Goal: Task Accomplishment & Management: Use online tool/utility

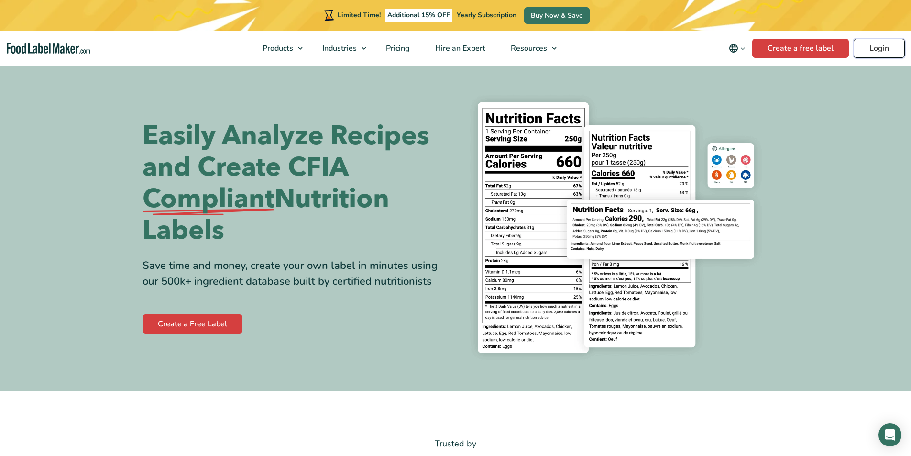
click at [889, 49] on link "Login" at bounding box center [879, 48] width 51 height 19
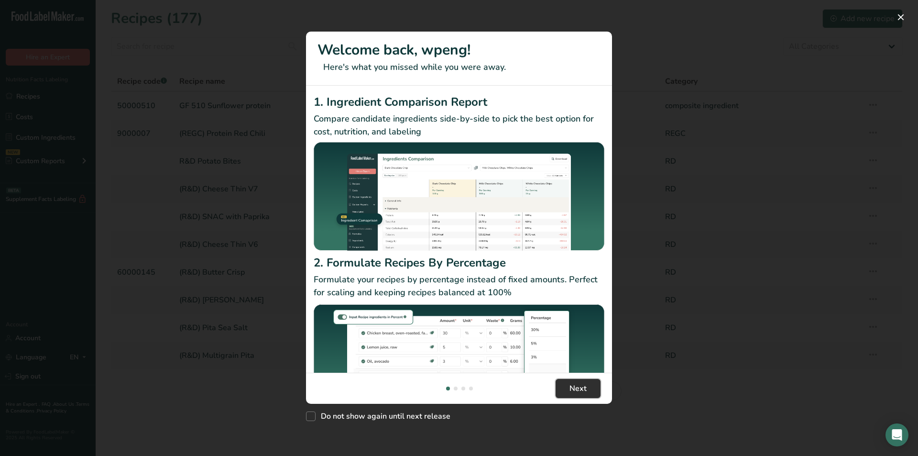
click at [581, 391] on span "Next" at bounding box center [578, 388] width 17 height 11
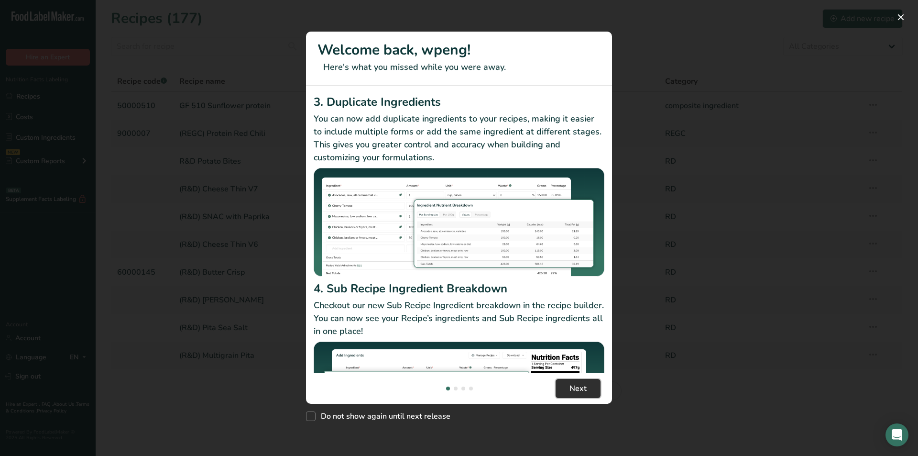
click at [581, 391] on span "Next" at bounding box center [578, 388] width 17 height 11
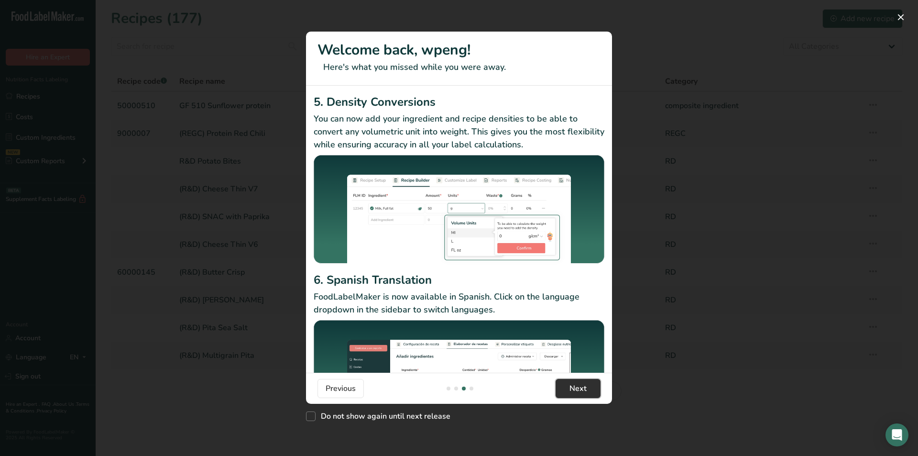
click at [581, 391] on span "Next" at bounding box center [578, 388] width 17 height 11
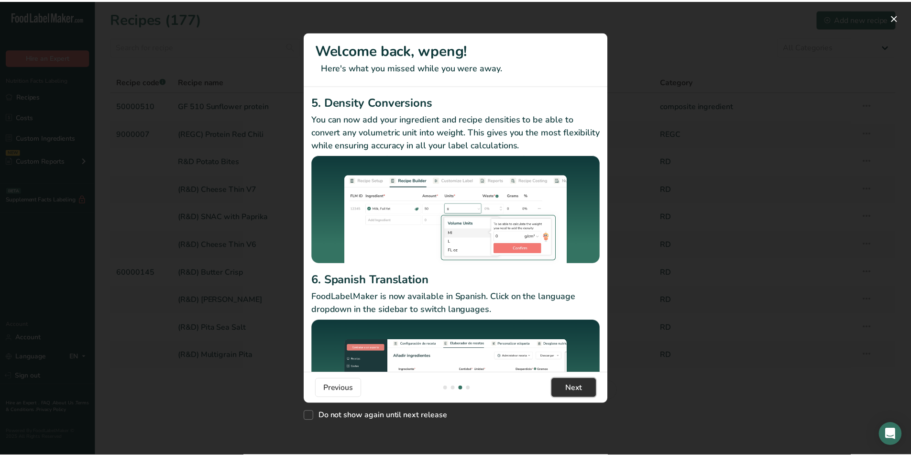
scroll to position [0, 918]
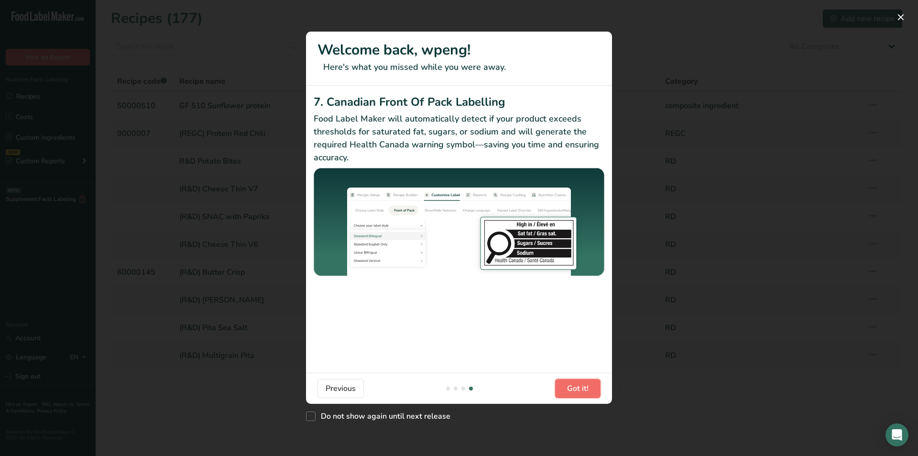
click at [581, 391] on span "Got it!" at bounding box center [578, 388] width 22 height 11
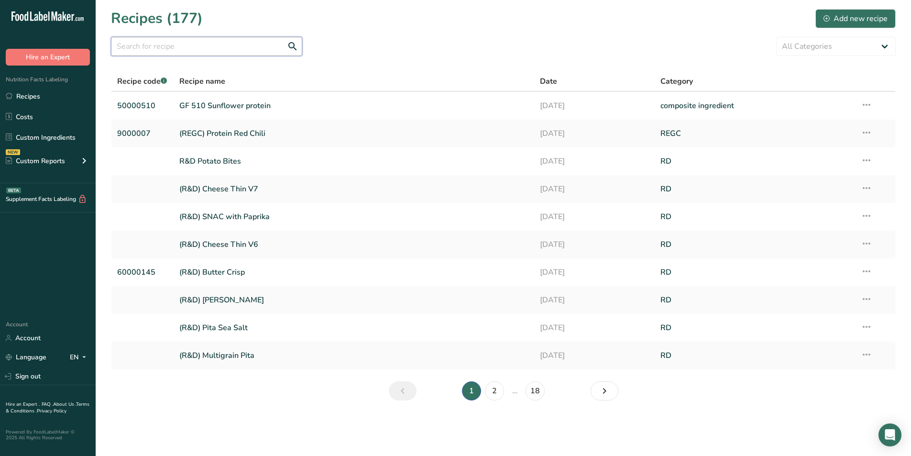
click at [230, 45] on input "text" at bounding box center [206, 46] width 191 height 19
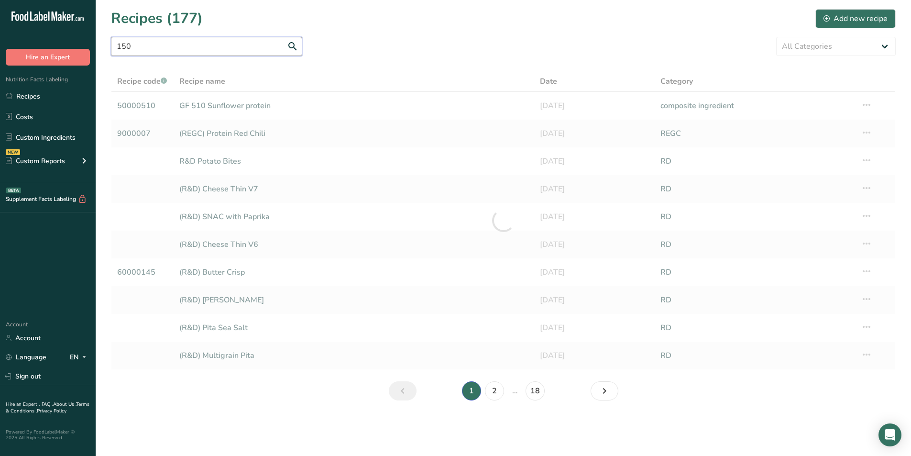
type input "150"
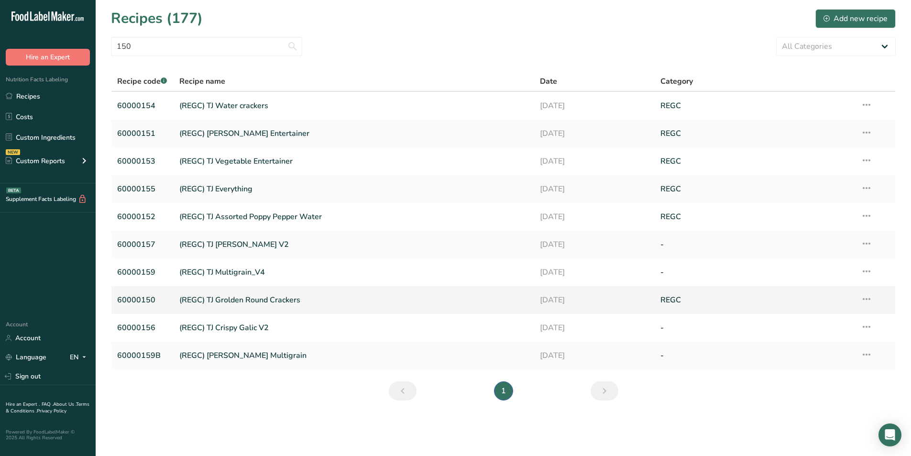
click at [198, 302] on link "(REGC) TJ Grolden Round Crackers" at bounding box center [354, 300] width 350 height 20
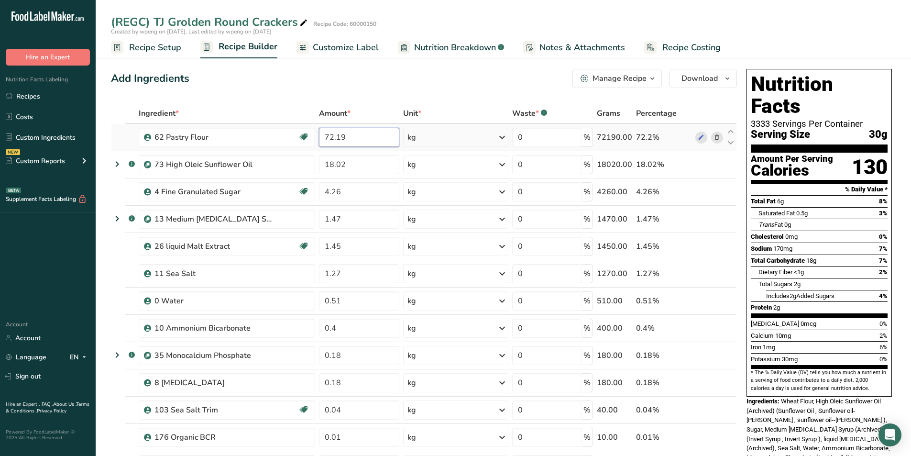
click at [360, 136] on input "72.19" at bounding box center [359, 137] width 80 height 19
type input "72.14"
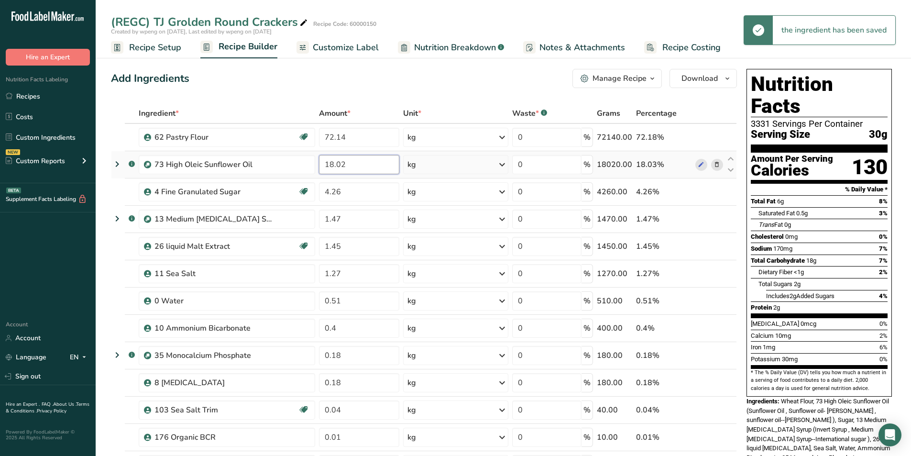
click at [362, 162] on input "18.02" at bounding box center [359, 164] width 80 height 19
click at [352, 163] on input "18.02" at bounding box center [359, 164] width 80 height 19
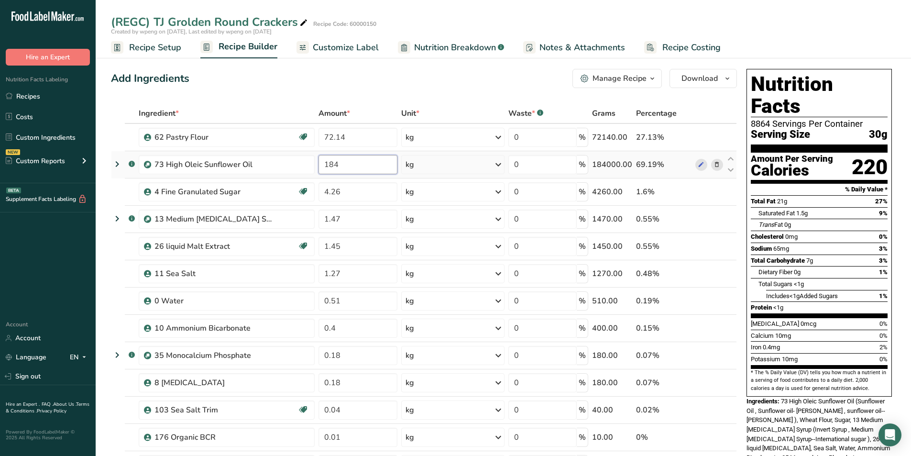
click at [330, 166] on input "184" at bounding box center [357, 164] width 79 height 19
type input "18.04"
click at [348, 247] on input "1.45" at bounding box center [359, 246] width 80 height 19
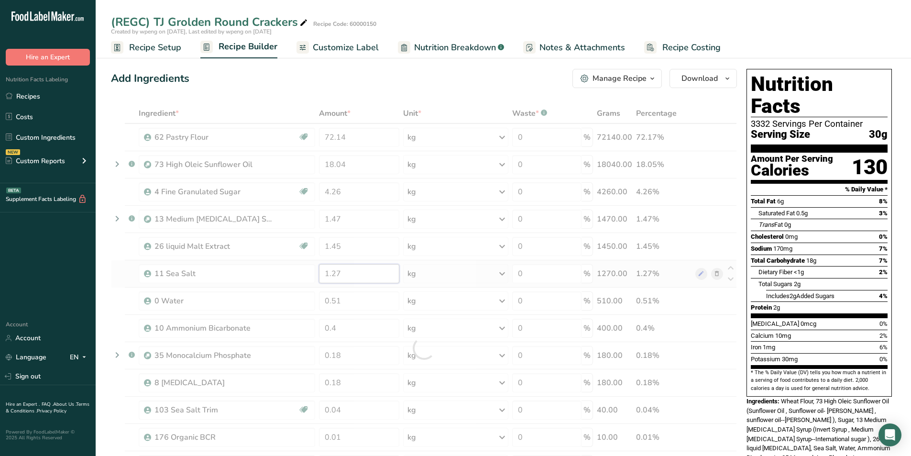
click at [348, 266] on div "Ingredient * Amount * Unit * Waste * .a-a{fill:#347362;}.b-a{fill:#fff;} Grams …" at bounding box center [424, 347] width 626 height 489
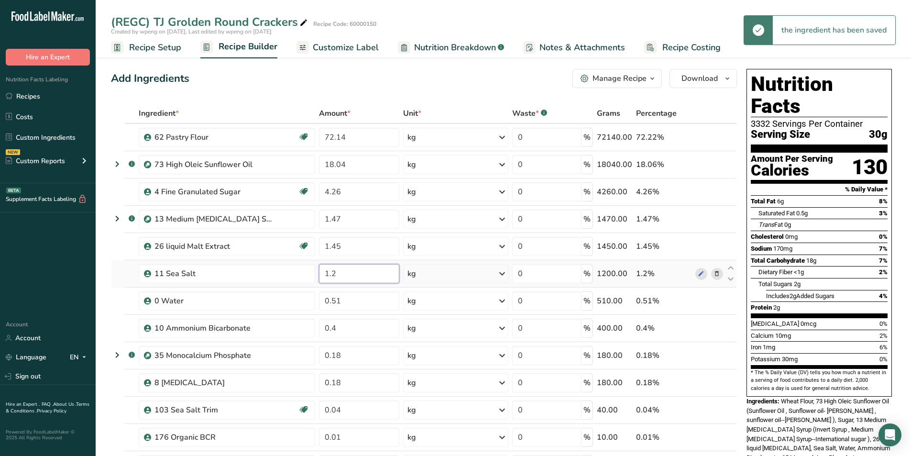
type input "1"
type input "0.94"
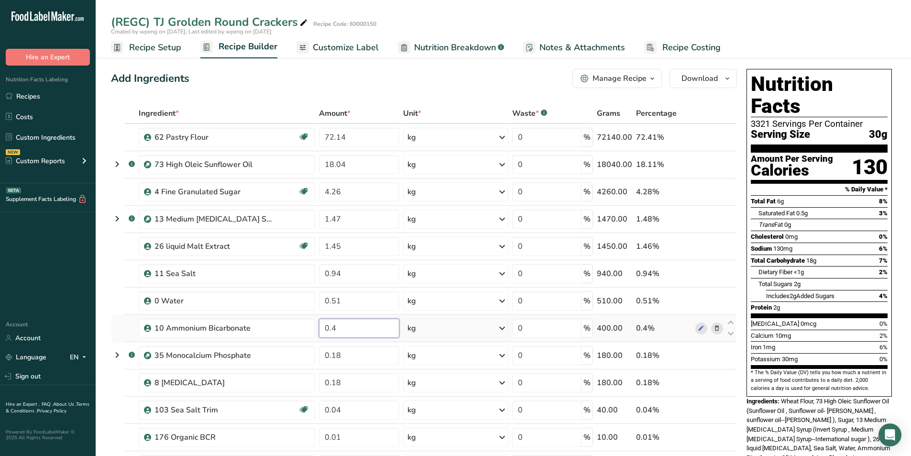
click at [344, 323] on input "0.4" at bounding box center [359, 327] width 80 height 19
type input "0.85"
click at [342, 305] on input "0.51" at bounding box center [357, 300] width 79 height 19
type input "0.42"
click at [326, 50] on span "Customize Label" at bounding box center [346, 47] width 66 height 13
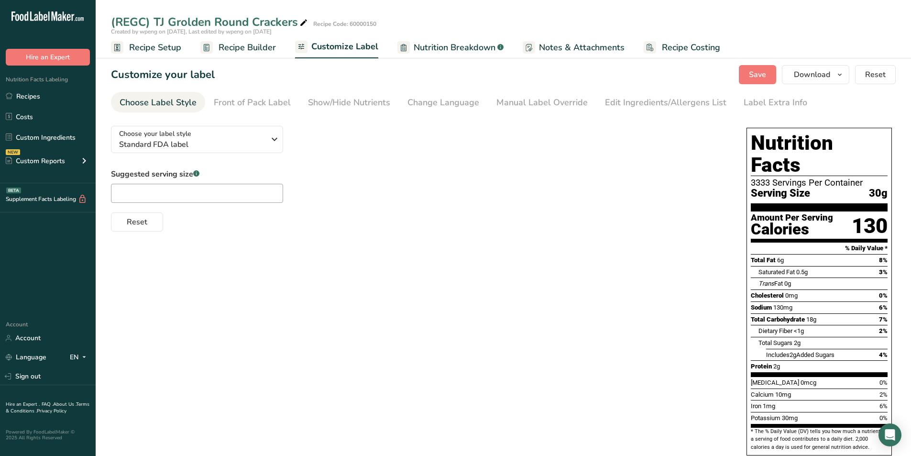
click at [487, 46] on span "Nutrition Breakdown" at bounding box center [455, 47] width 82 height 13
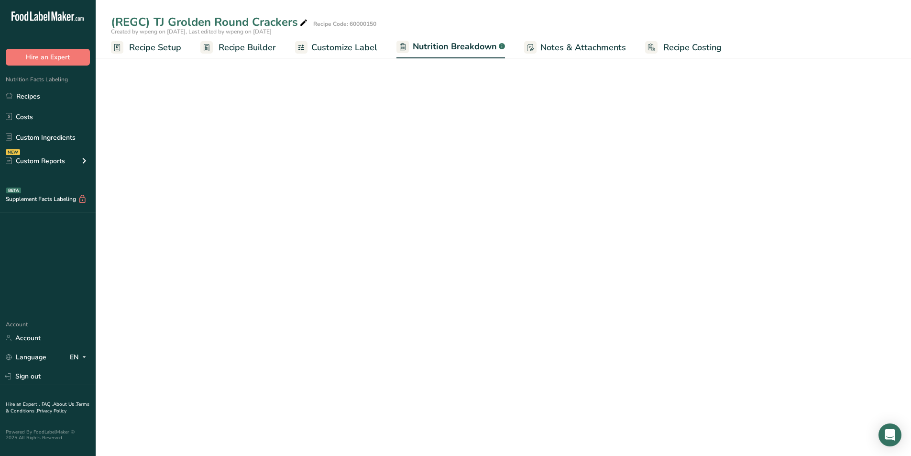
select select "Calories"
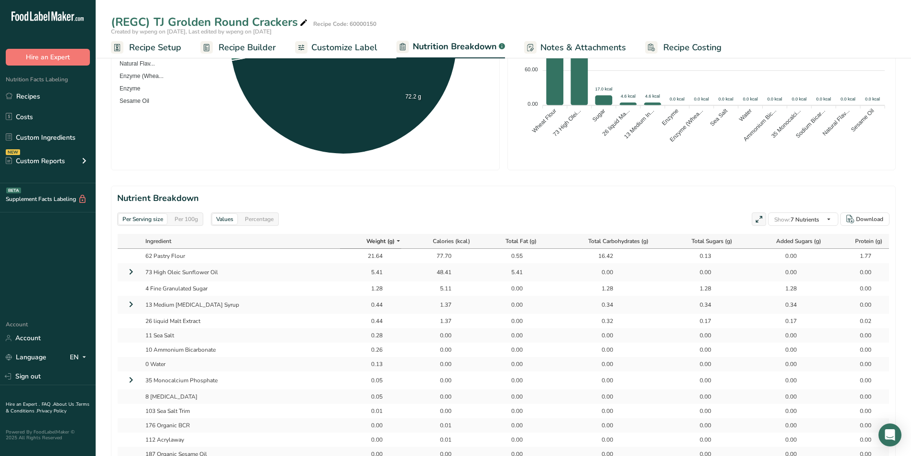
scroll to position [287, 0]
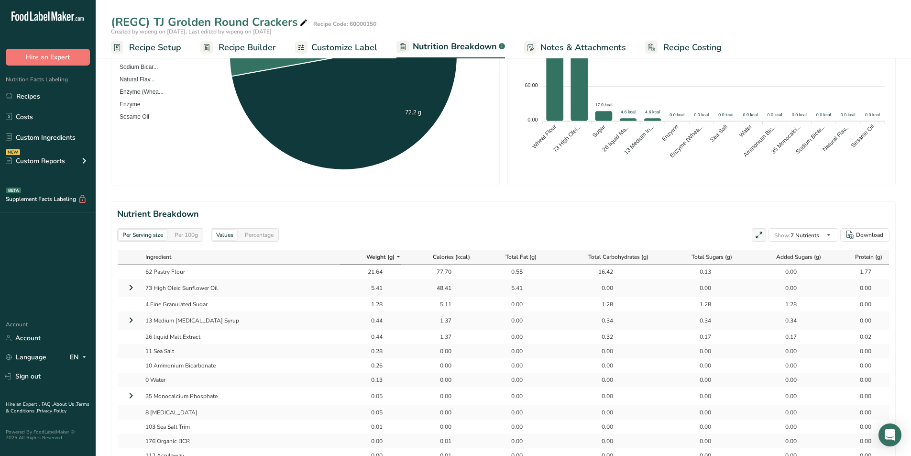
click at [189, 240] on div "Per 100g" at bounding box center [186, 235] width 31 height 11
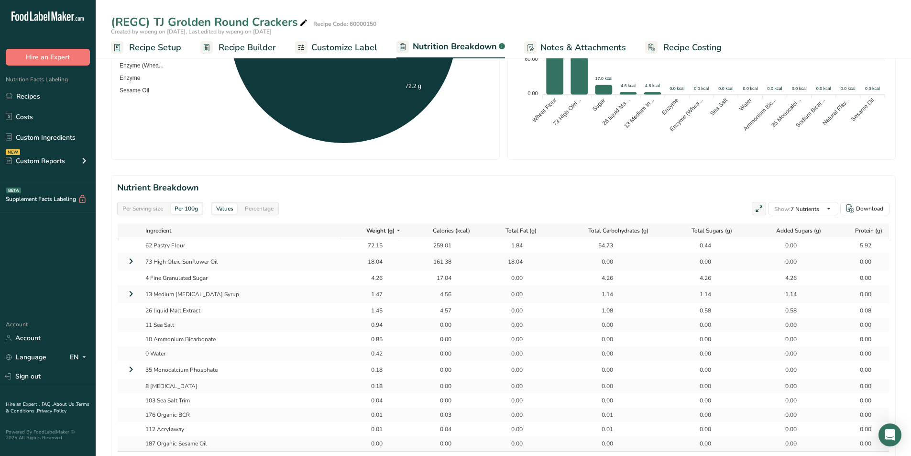
scroll to position [383, 0]
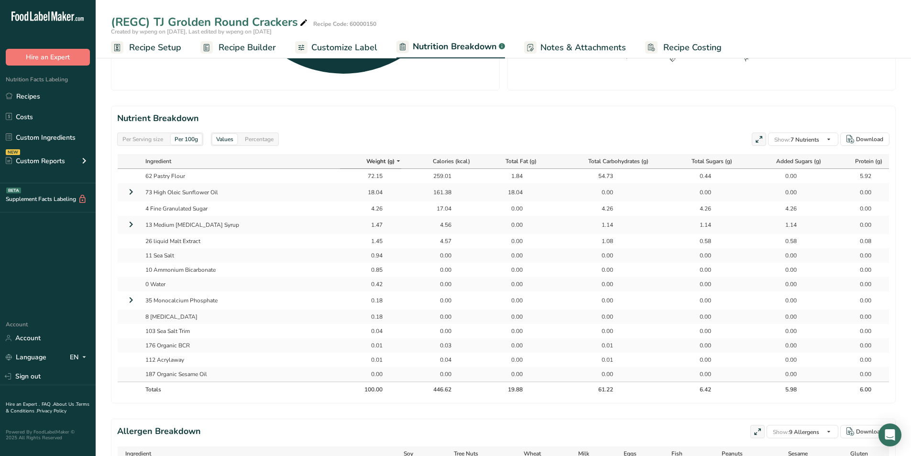
click at [246, 46] on span "Recipe Builder" at bounding box center [247, 47] width 57 height 13
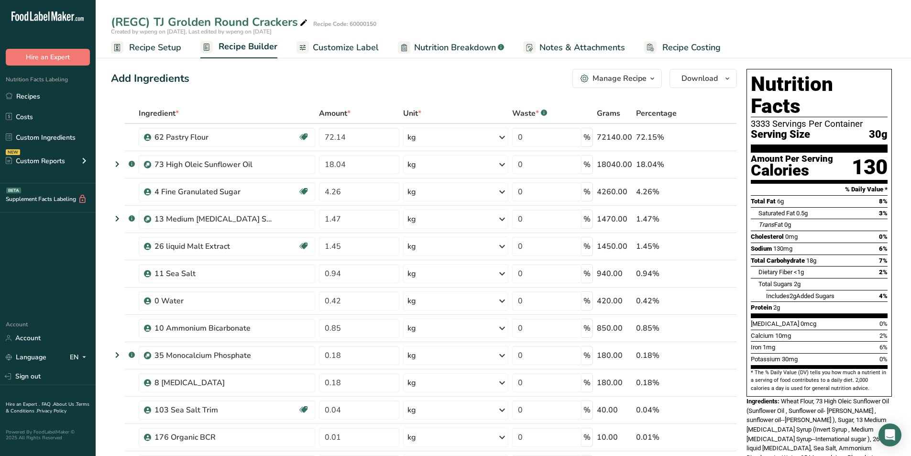
click at [621, 83] on div "Manage Recipe" at bounding box center [619, 78] width 54 height 11
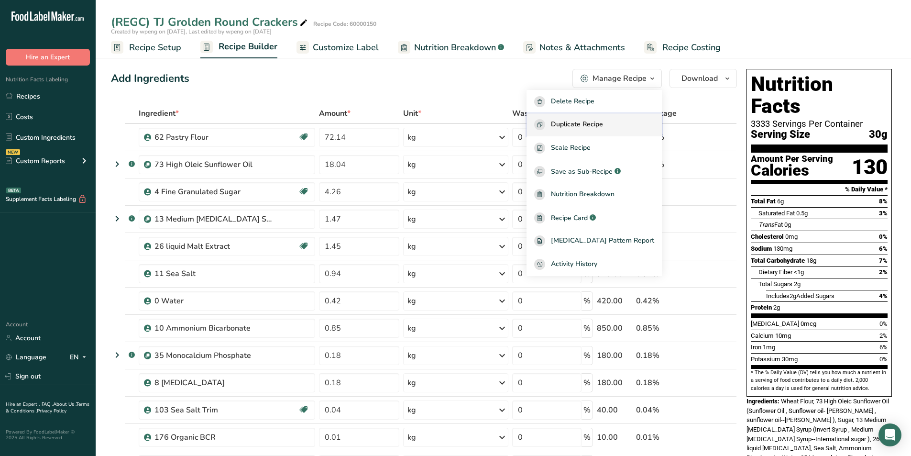
click at [608, 118] on button "Duplicate Recipe" at bounding box center [593, 124] width 135 height 23
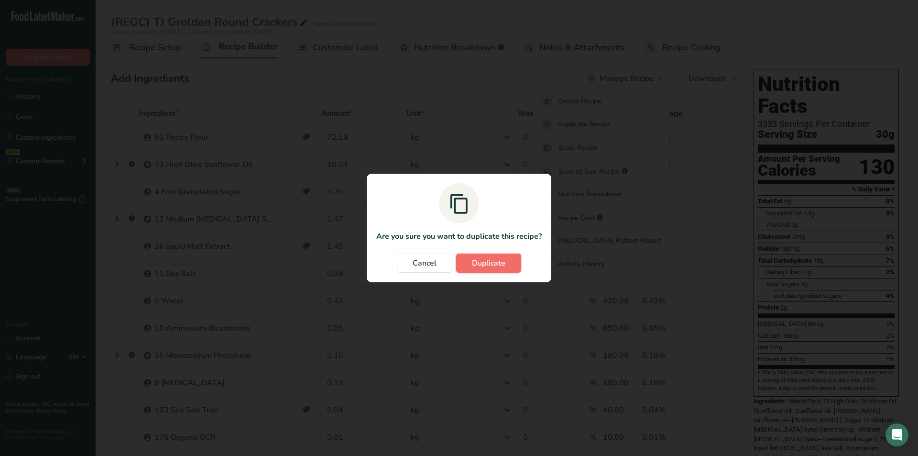
click at [498, 257] on button "Duplicate" at bounding box center [488, 262] width 65 height 19
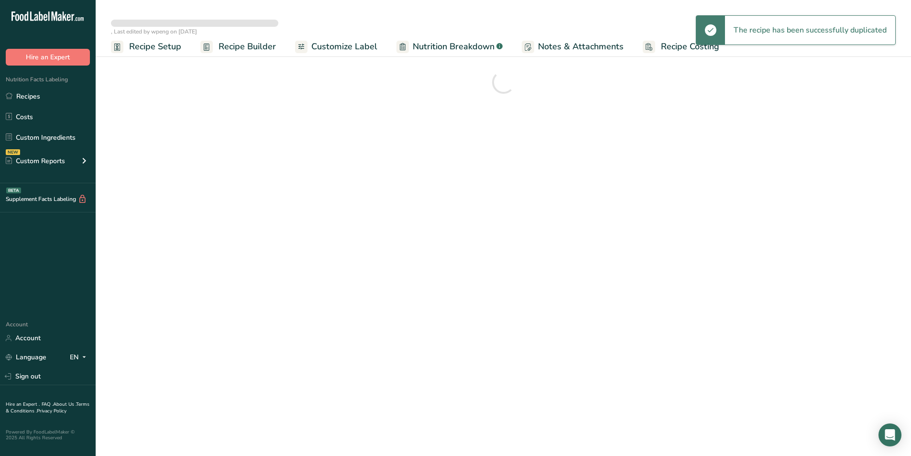
click at [167, 44] on span "Recipe Setup" at bounding box center [155, 46] width 52 height 13
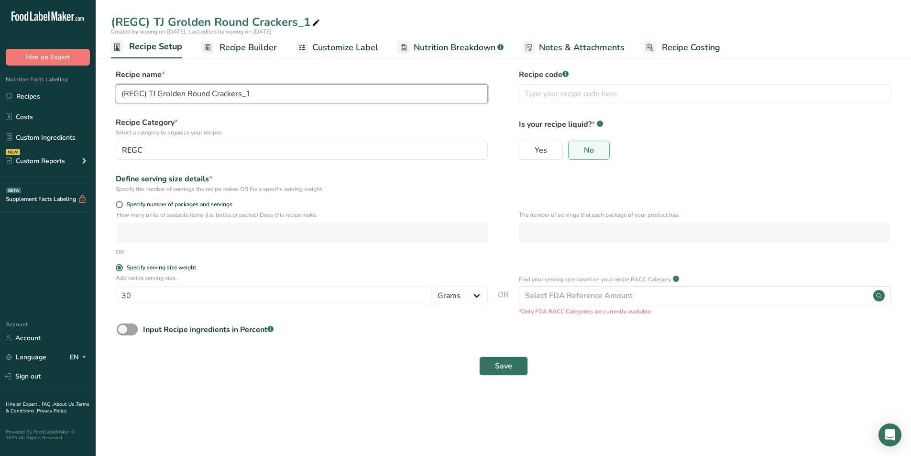
click at [143, 94] on input "(REGC) TJ Grolden Round Crackers_1" at bounding box center [302, 93] width 372 height 19
type input "(QA) TJ Grolden Round Crackers_1"
click at [164, 144] on button "REGC" at bounding box center [302, 150] width 372 height 19
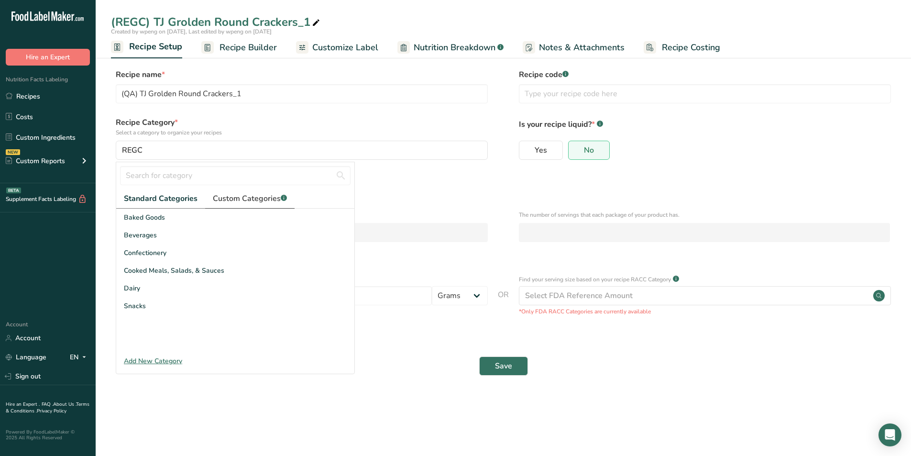
click at [237, 198] on span "Custom Categories .a-a{fill:#347362;}.b-a{fill:#fff;}" at bounding box center [250, 198] width 74 height 11
click at [135, 269] on div "QA" at bounding box center [235, 271] width 238 height 18
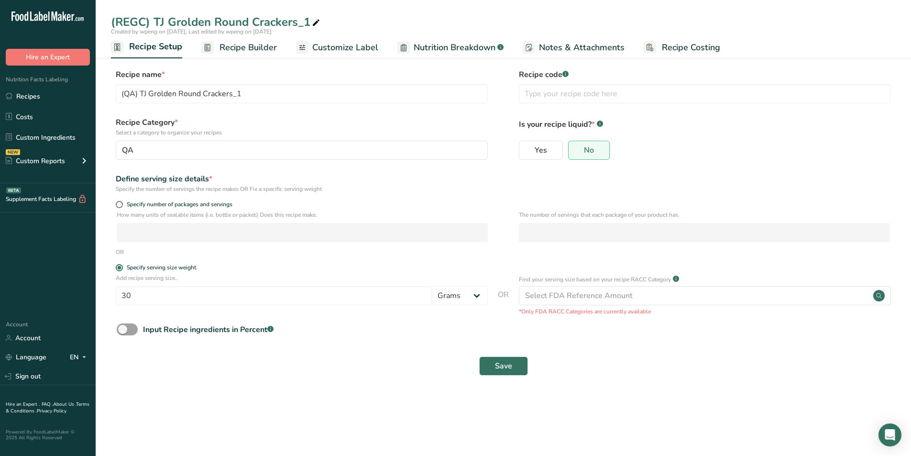
click at [267, 45] on span "Recipe Builder" at bounding box center [247, 47] width 57 height 13
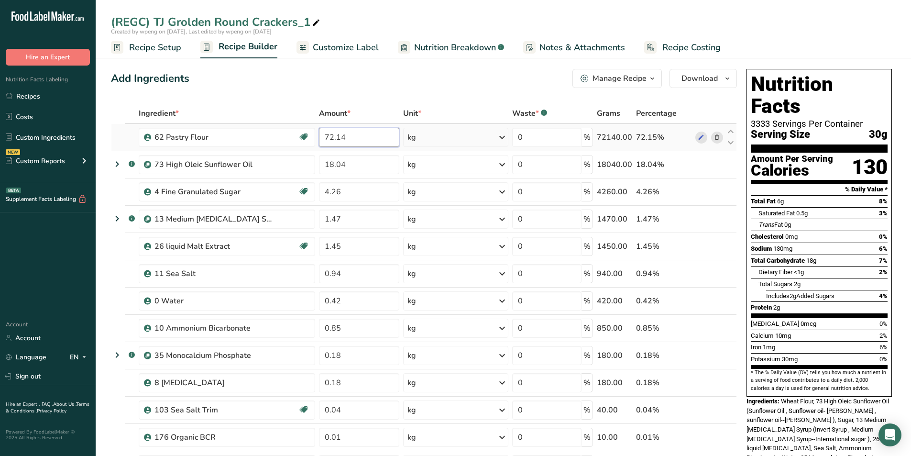
click at [370, 132] on input "72.14" at bounding box center [359, 137] width 80 height 19
type input "7"
type input "69.61"
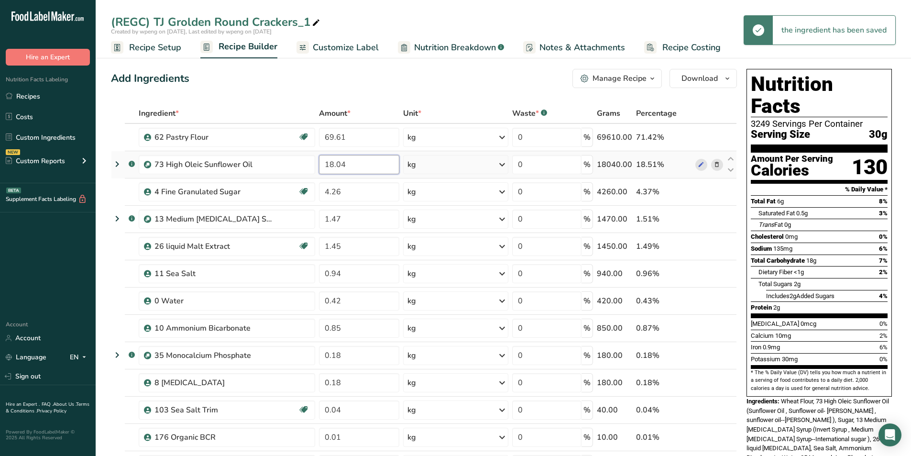
click at [359, 161] on input "18.04" at bounding box center [359, 164] width 80 height 19
type input "1"
type input "20.92"
click at [347, 193] on input "4.26" at bounding box center [357, 191] width 79 height 19
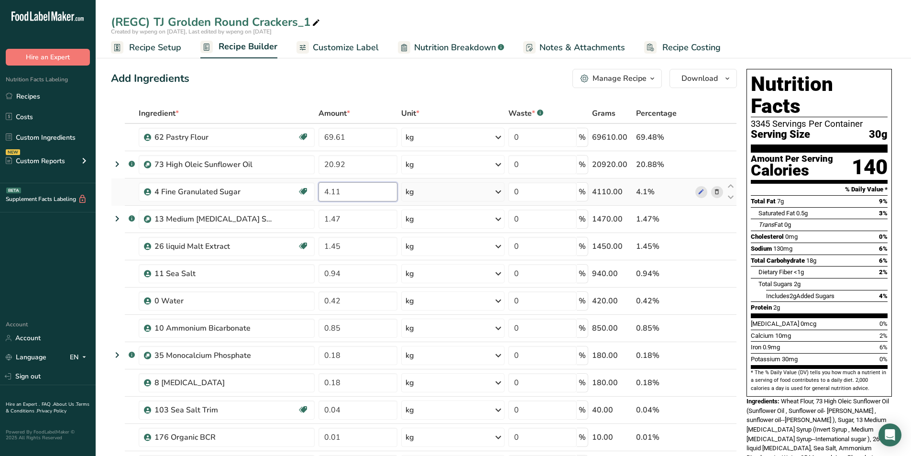
type input "4.11"
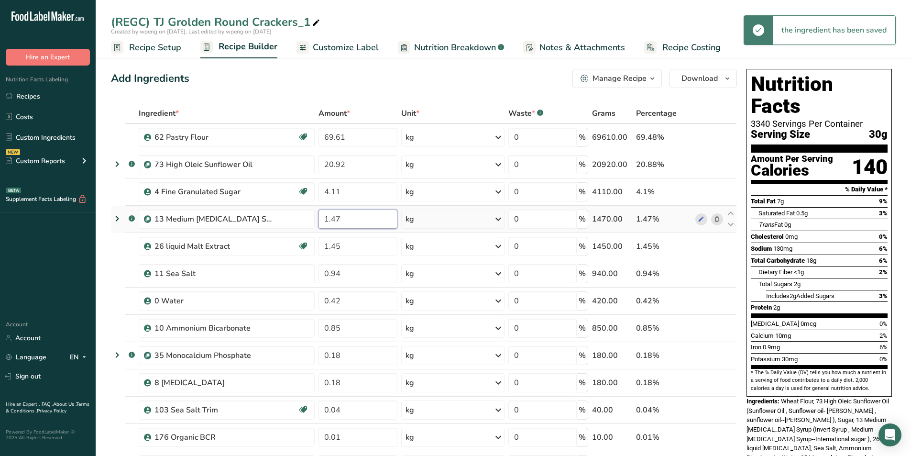
click at [357, 219] on input "1.47" at bounding box center [357, 218] width 79 height 19
type input "1.42"
click at [349, 244] on input "1.45" at bounding box center [357, 246] width 79 height 19
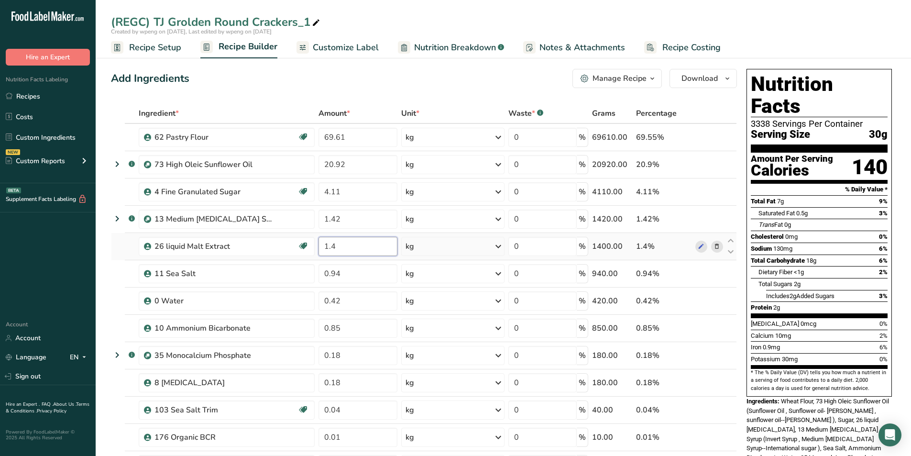
type input "1.4"
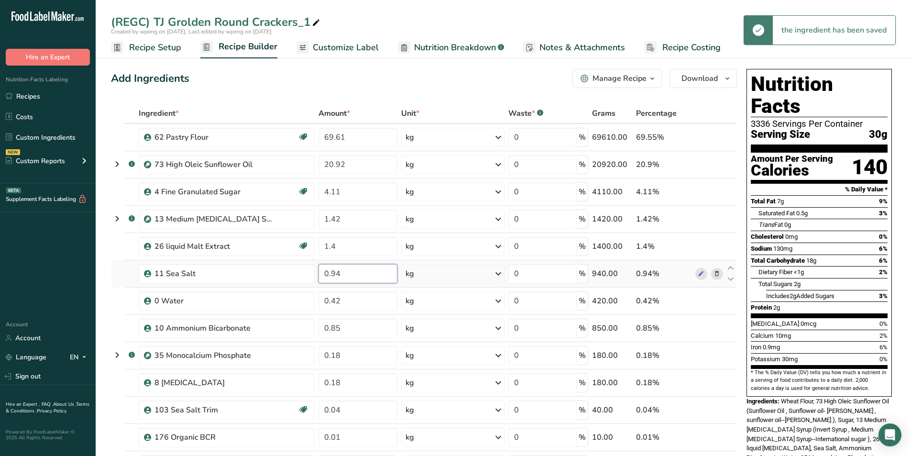
click at [348, 272] on input "0.94" at bounding box center [357, 273] width 79 height 19
type input "0.9"
click at [353, 309] on input "0.42" at bounding box center [357, 300] width 79 height 19
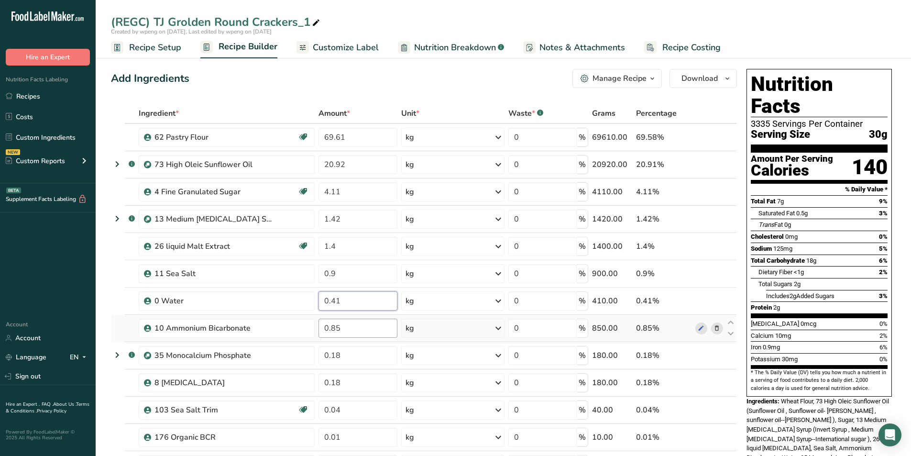
type input "0.41"
click at [352, 332] on div "Ingredient * Amount * Unit * Waste * .a-a{fill:#347362;}.b-a{fill:#fff;} Grams …" at bounding box center [424, 347] width 626 height 489
type input "0.82"
click at [453, 43] on span "Nutrition Breakdown" at bounding box center [455, 47] width 82 height 13
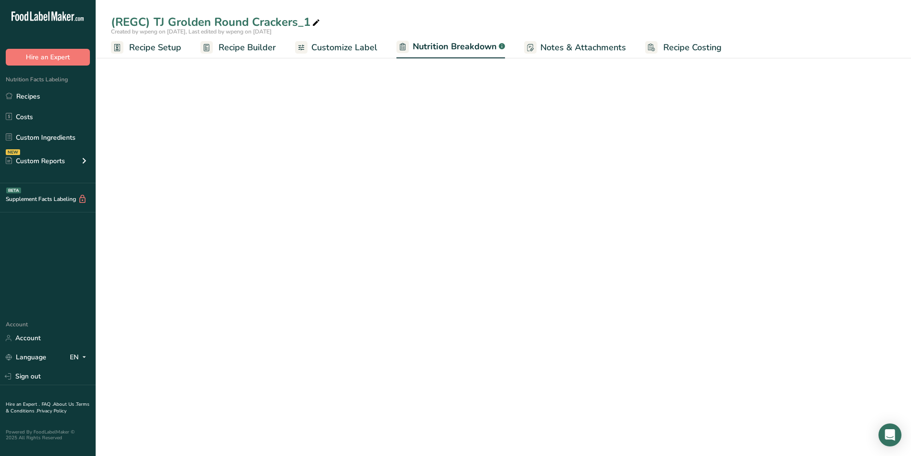
select select "Calories"
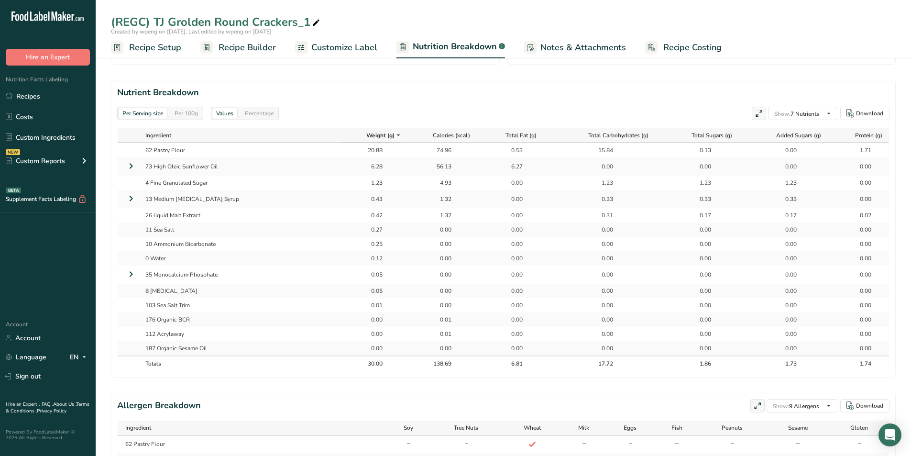
scroll to position [409, 0]
click at [195, 111] on div "Per 100g" at bounding box center [186, 113] width 31 height 11
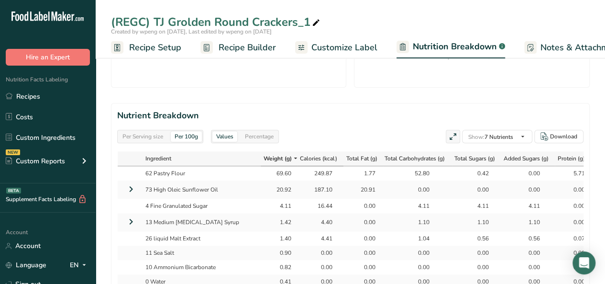
scroll to position [450, 0]
